Goal: Navigation & Orientation: Find specific page/section

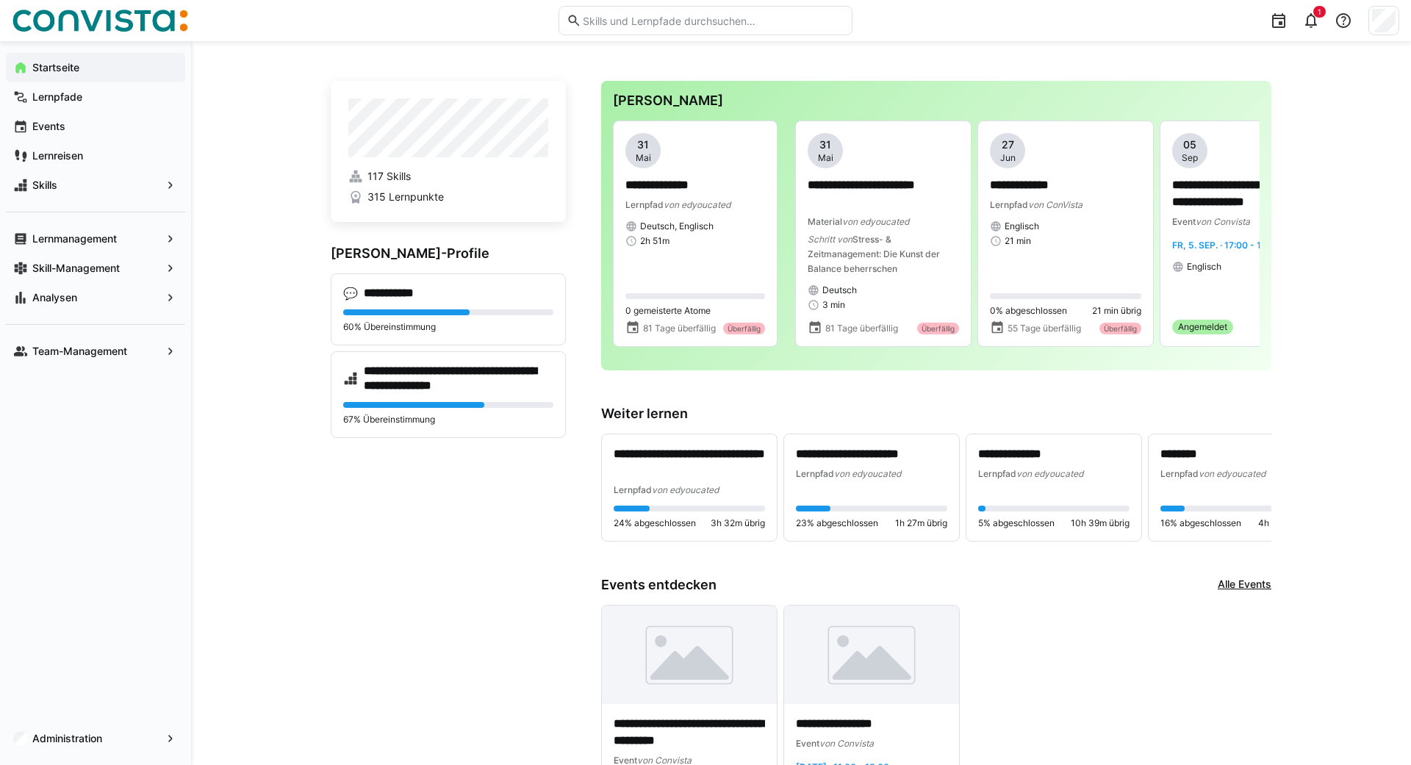
click at [0, 0] on app-navigation-label "Startseite" at bounding box center [0, 0] width 0 height 0
click at [39, 195] on div "Skills" at bounding box center [95, 184] width 179 height 29
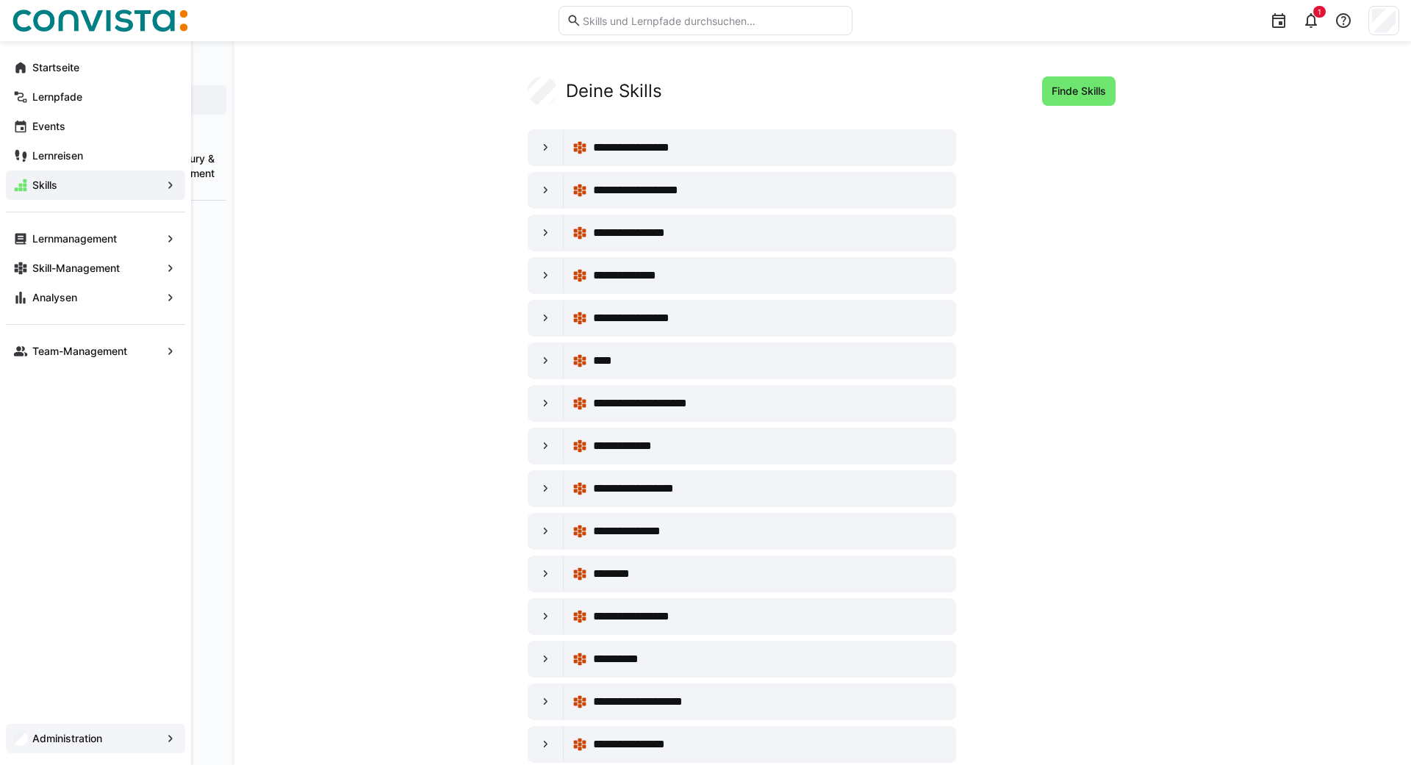
click at [0, 0] on app-navigation-label "Administration" at bounding box center [0, 0] width 0 height 0
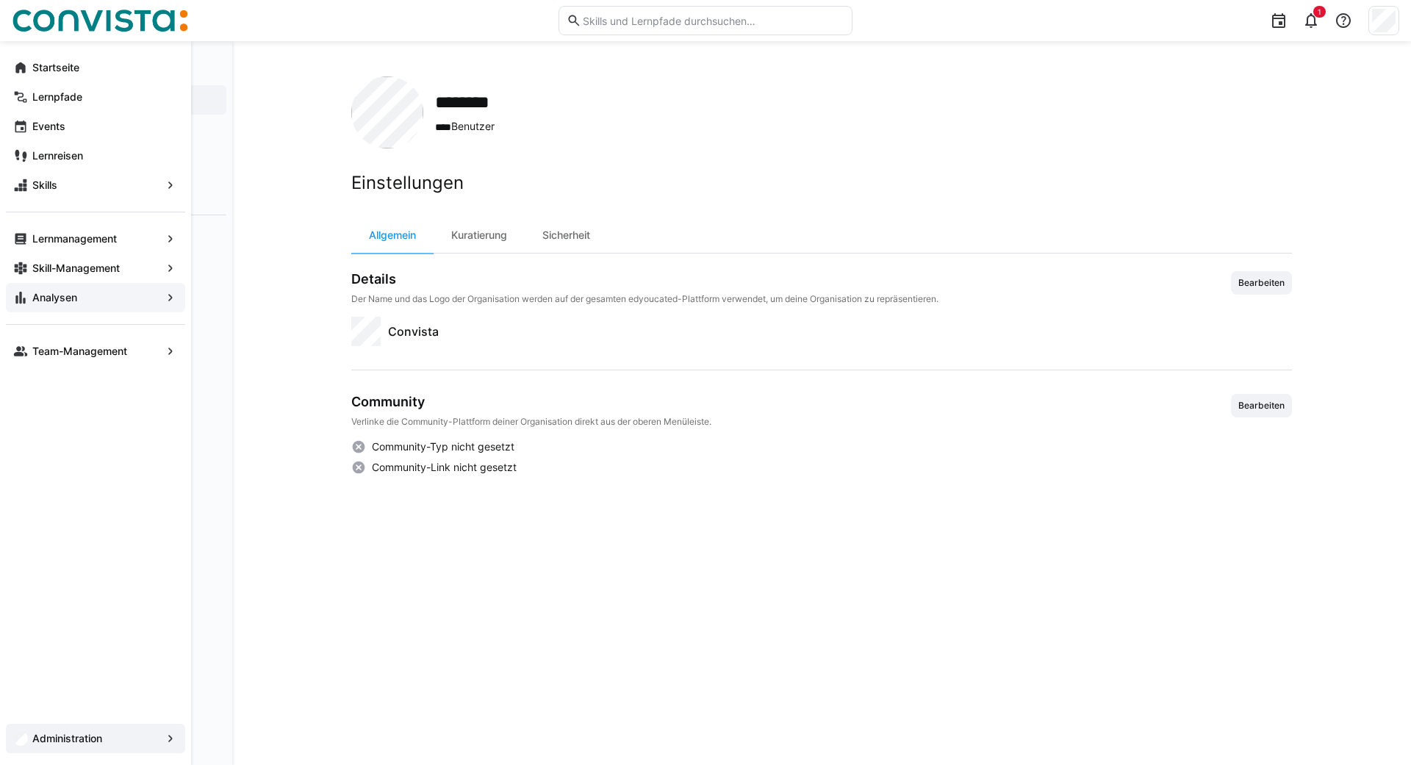
click at [0, 0] on app-navigation-label "Analysen" at bounding box center [0, 0] width 0 height 0
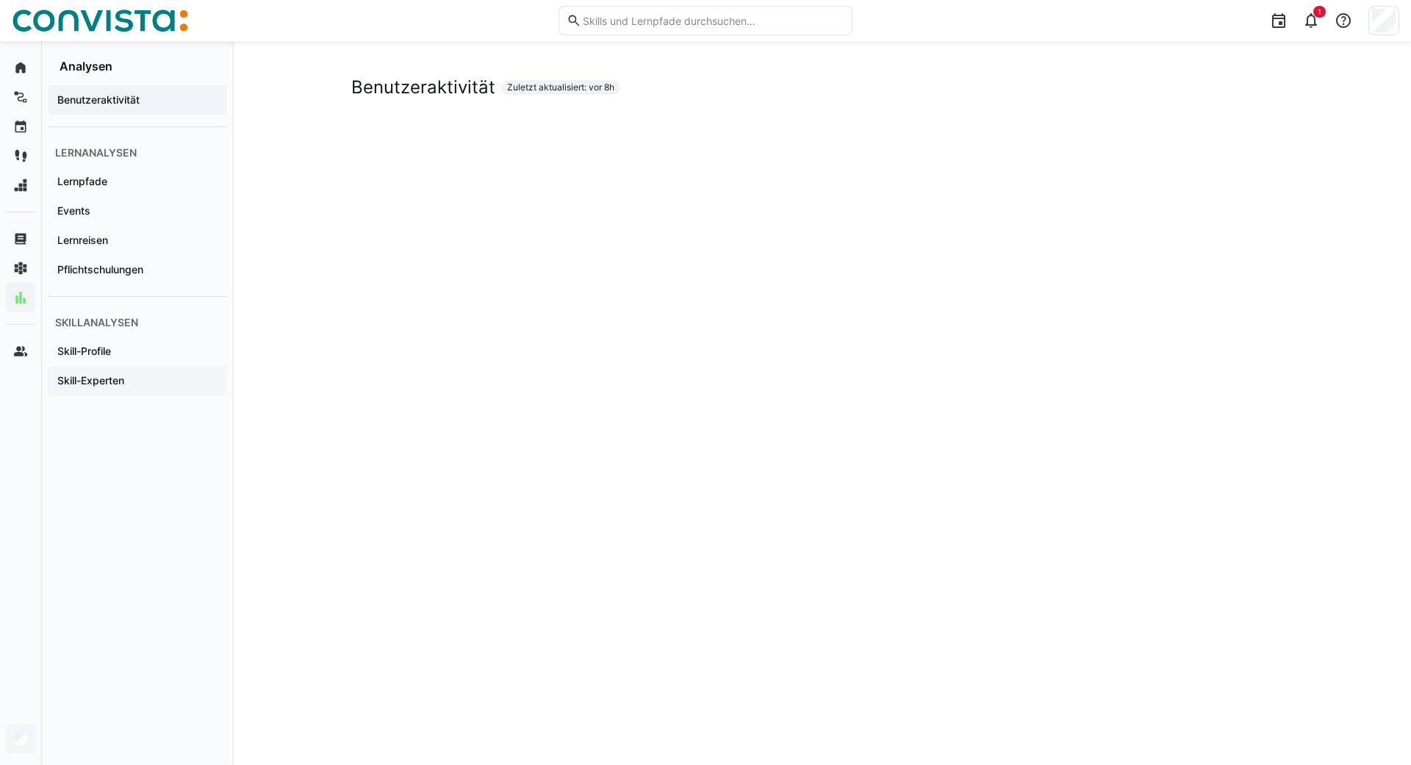
click at [0, 0] on app-navigation-label "Skill-Experten" at bounding box center [0, 0] width 0 height 0
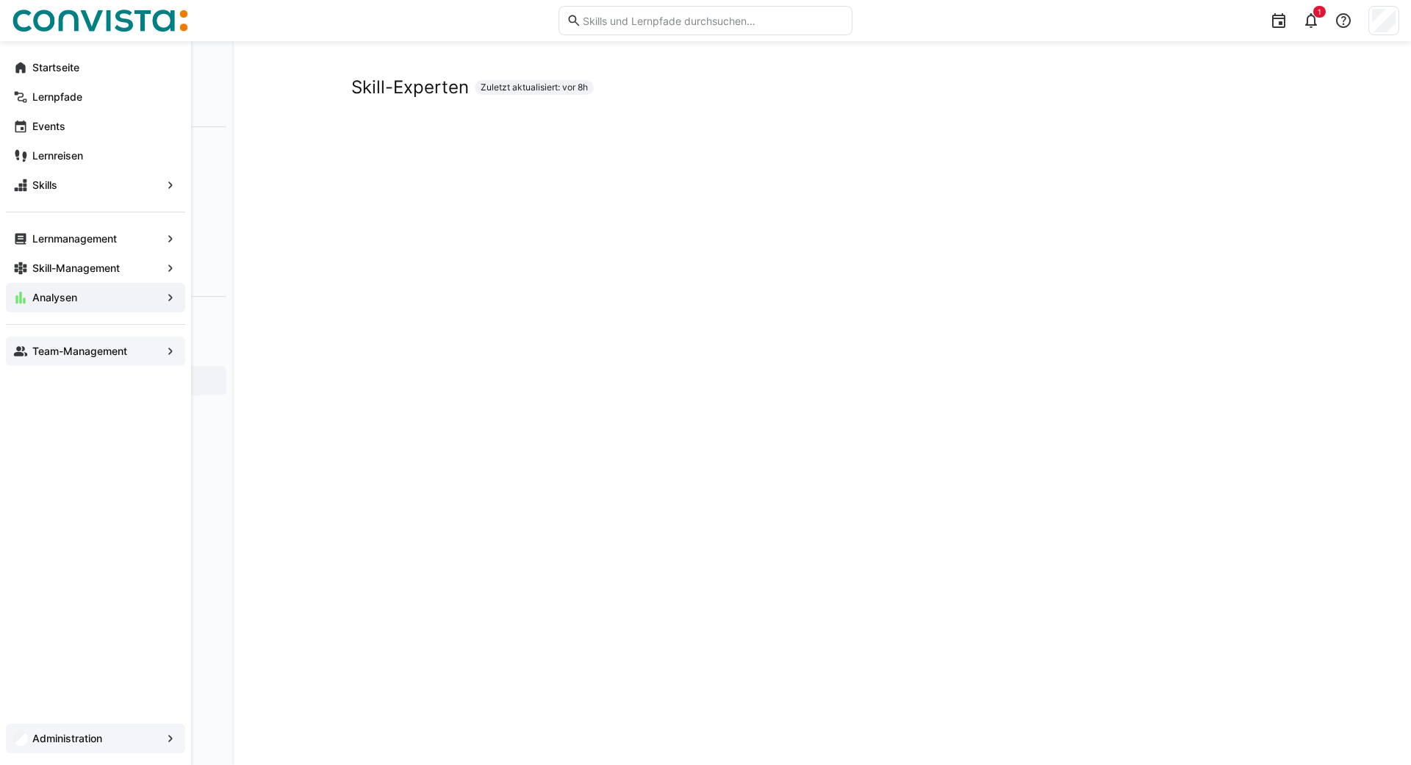
click at [0, 0] on app-navigation-label "Team-Management" at bounding box center [0, 0] width 0 height 0
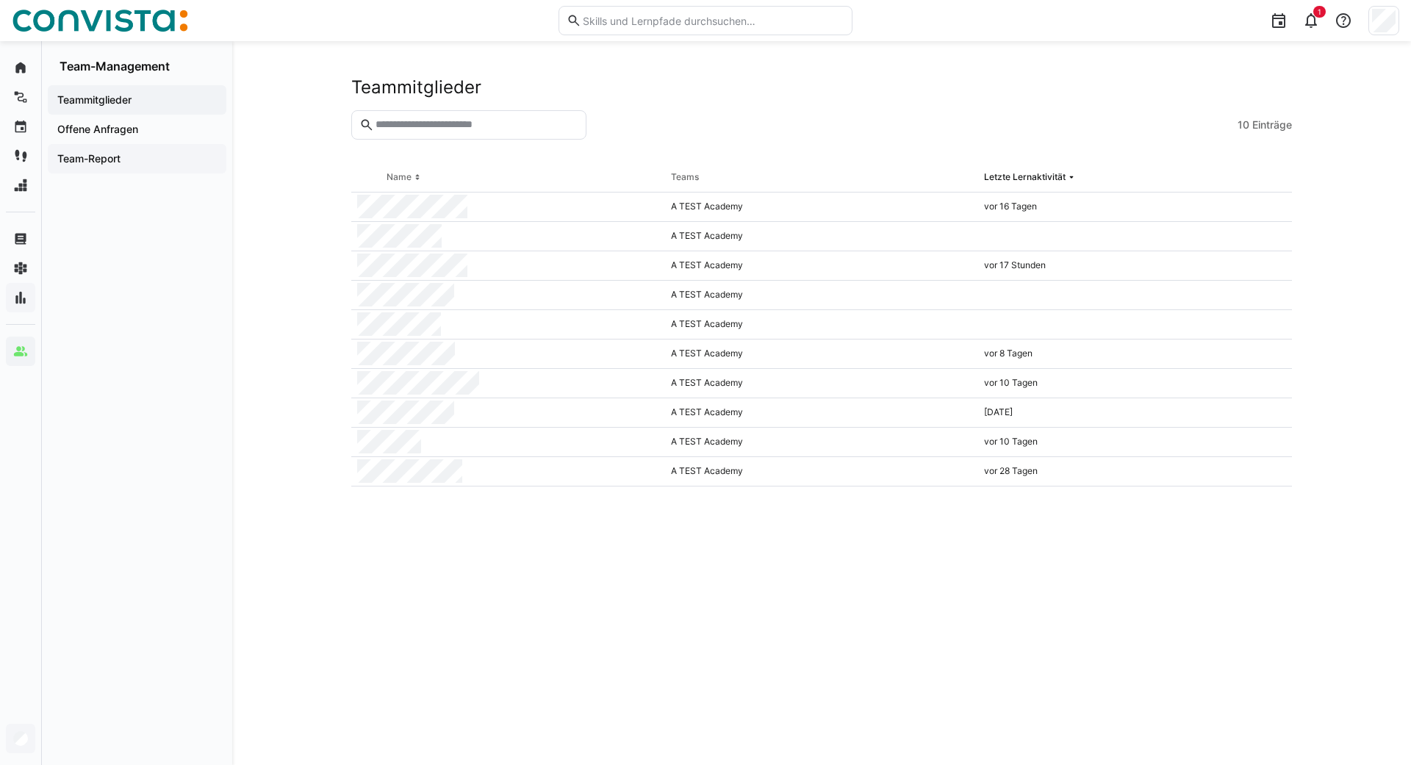
click at [0, 0] on app-navigation-label "Team-Report" at bounding box center [0, 0] width 0 height 0
